Goal: Transaction & Acquisition: Purchase product/service

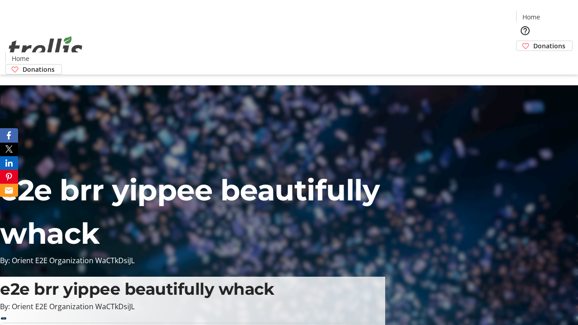
click at [553, 14] on span "Sign Up" at bounding box center [556, 12] width 26 height 11
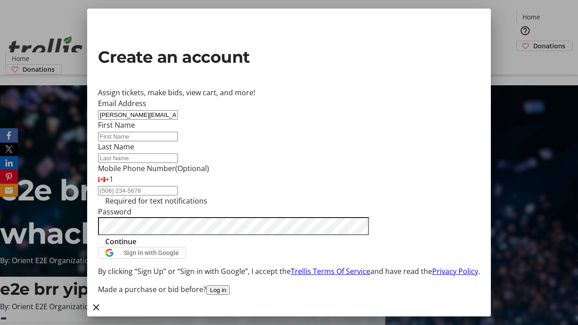
type input "[PERSON_NAME][EMAIL_ADDRESS][DOMAIN_NAME]"
type input "[PERSON_NAME]"
click at [136, 247] on span "Continue" at bounding box center [120, 241] width 31 height 11
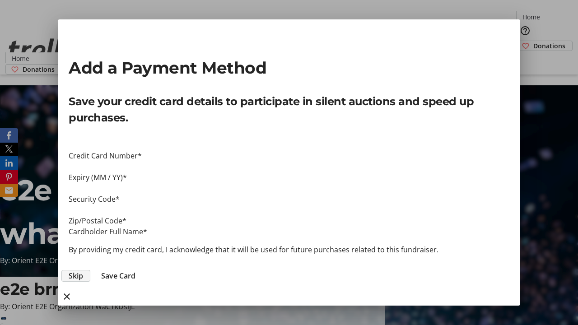
click at [83, 271] on span "Skip" at bounding box center [76, 276] width 14 height 11
click at [534, 41] on span "Donations" at bounding box center [550, 45] width 32 height 9
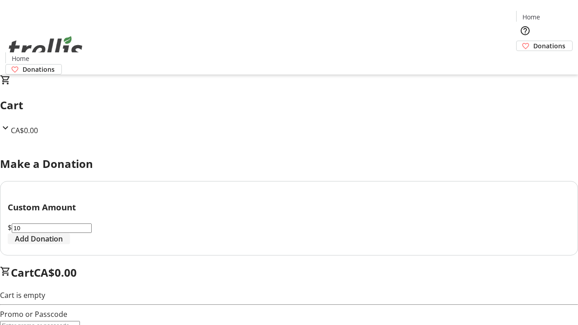
click at [63, 244] on span "Add Donation" at bounding box center [39, 239] width 48 height 11
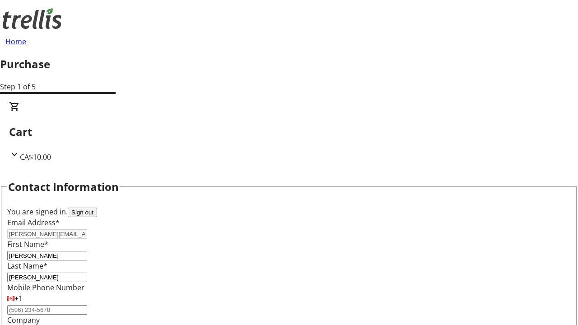
select select "BC"
select select "CA"
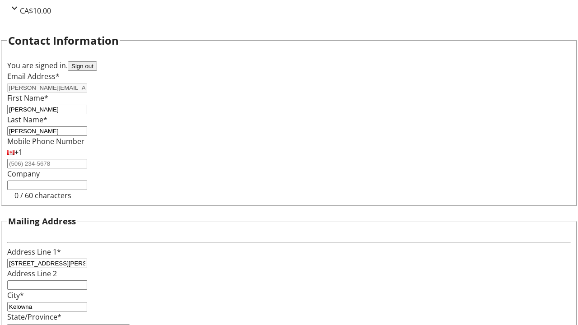
type input "V1Y 0C2"
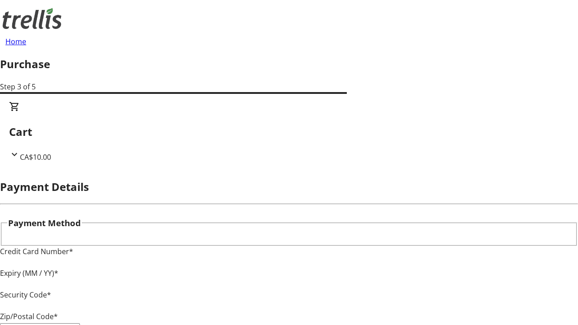
type input "V1Y 0C2"
